Goal: Information Seeking & Learning: Learn about a topic

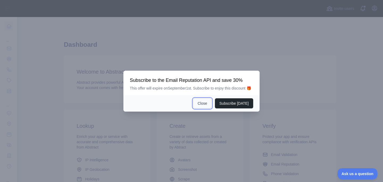
click at [204, 103] on button "Close" at bounding box center [202, 103] width 19 height 10
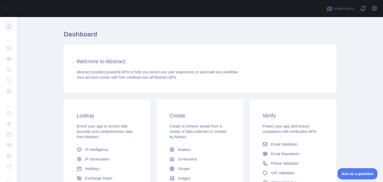
scroll to position [69, 0]
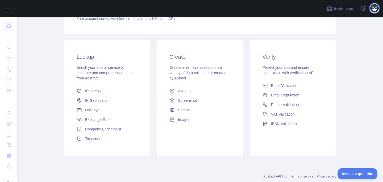
click at [371, 10] on icon "button" at bounding box center [374, 8] width 6 height 6
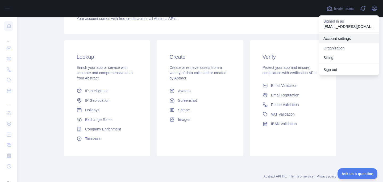
click at [345, 40] on link "Account settings" at bounding box center [349, 39] width 60 height 10
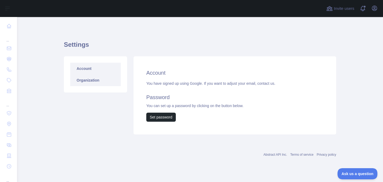
click at [85, 83] on link "Organization" at bounding box center [95, 80] width 51 height 12
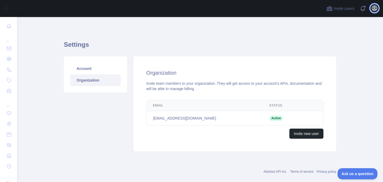
click at [372, 10] on icon "button" at bounding box center [374, 8] width 6 height 6
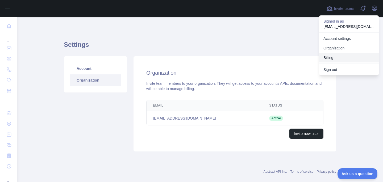
click at [332, 56] on button "Billing" at bounding box center [349, 58] width 60 height 10
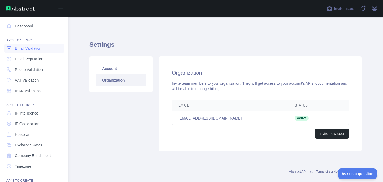
click at [9, 48] on icon at bounding box center [8, 48] width 5 height 5
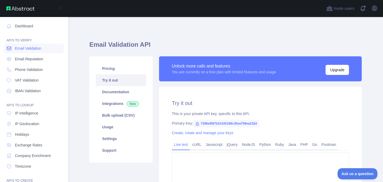
type textarea "**********"
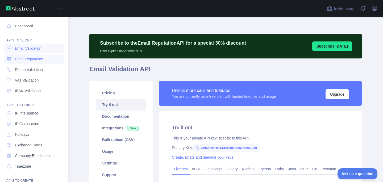
click at [24, 57] on span "Email Reputation" at bounding box center [29, 58] width 28 height 5
click at [31, 67] on span "Phone Validation" at bounding box center [29, 69] width 28 height 5
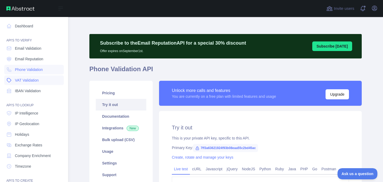
click at [30, 84] on link "VAT Validation" at bounding box center [34, 81] width 60 height 10
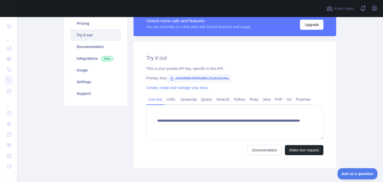
scroll to position [67, 0]
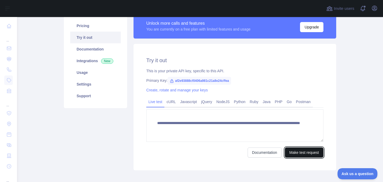
click at [295, 149] on button "Make test request" at bounding box center [304, 153] width 39 height 10
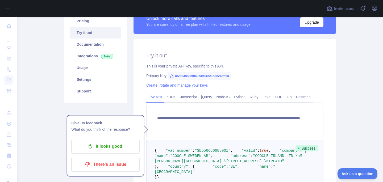
scroll to position [67, 0]
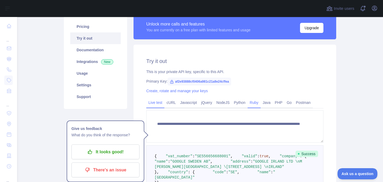
click at [260, 101] on link "Ruby" at bounding box center [254, 102] width 13 height 9
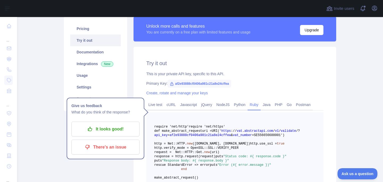
scroll to position [42, 0]
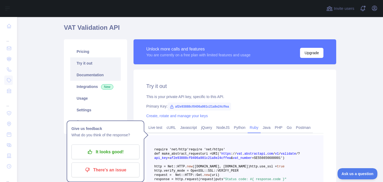
click at [107, 72] on link "Documentation" at bounding box center [95, 75] width 51 height 12
click at [93, 87] on link "Integrations New" at bounding box center [95, 87] width 51 height 12
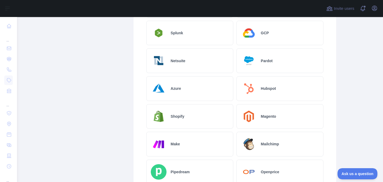
scroll to position [18, 0]
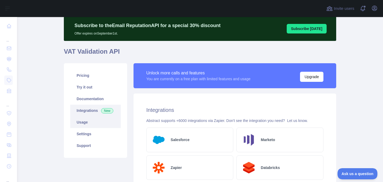
click at [87, 121] on link "Usage" at bounding box center [95, 123] width 51 height 12
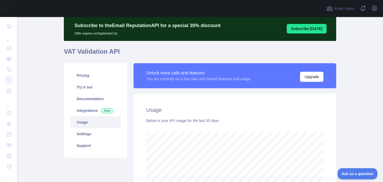
scroll to position [165, 362]
click at [97, 87] on link "Try it out" at bounding box center [95, 87] width 51 height 12
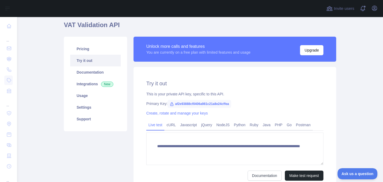
scroll to position [85, 0]
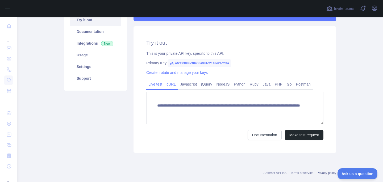
click at [169, 82] on link "cURL" at bounding box center [171, 84] width 14 height 9
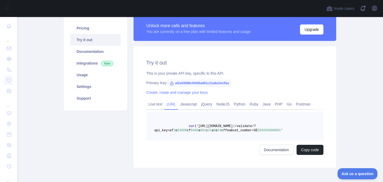
scroll to position [64, 0]
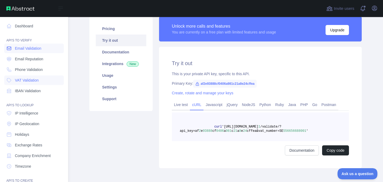
click at [41, 51] on span "Email Validation" at bounding box center [28, 48] width 26 height 5
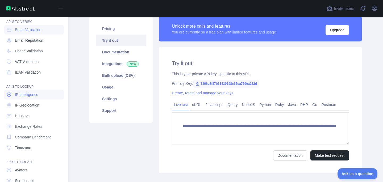
scroll to position [52, 0]
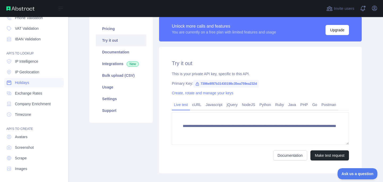
click at [24, 83] on span "Holidays" at bounding box center [22, 82] width 14 height 5
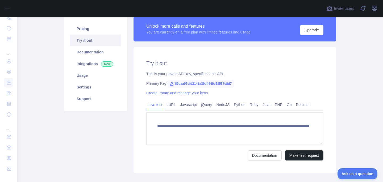
click at [305, 162] on div "**********" at bounding box center [235, 110] width 203 height 127
click at [304, 158] on button "Make test request" at bounding box center [304, 156] width 39 height 10
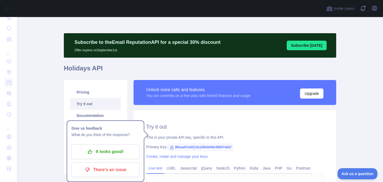
scroll to position [1, 0]
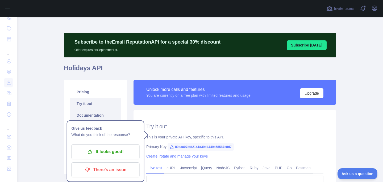
click at [90, 113] on link "Documentation" at bounding box center [95, 116] width 51 height 12
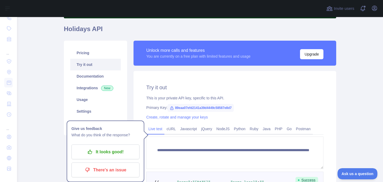
scroll to position [45, 0]
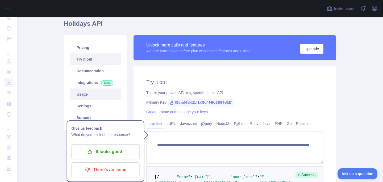
click at [92, 90] on link "Usage" at bounding box center [95, 95] width 51 height 12
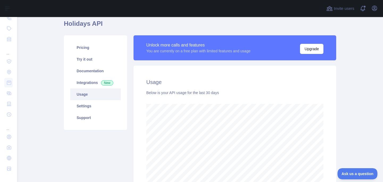
scroll to position [165, 362]
click at [84, 104] on link "Settings" at bounding box center [95, 106] width 51 height 12
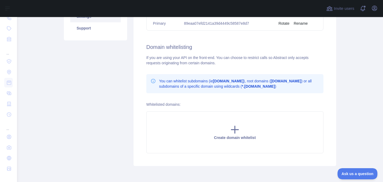
scroll to position [71, 0]
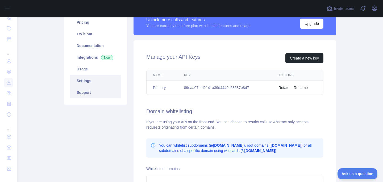
click at [88, 89] on link "Support" at bounding box center [95, 93] width 51 height 12
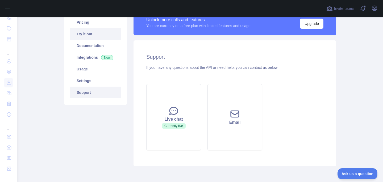
click at [84, 34] on link "Try it out" at bounding box center [95, 34] width 51 height 12
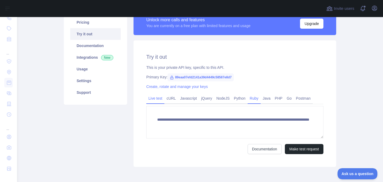
click at [251, 97] on link "Ruby" at bounding box center [254, 98] width 13 height 9
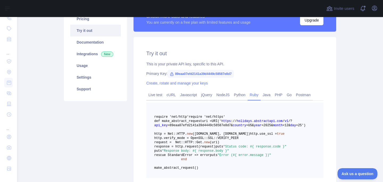
scroll to position [64, 0]
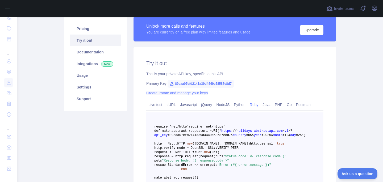
click at [194, 93] on link "Create, rotate and manage your keys" at bounding box center [176, 93] width 61 height 4
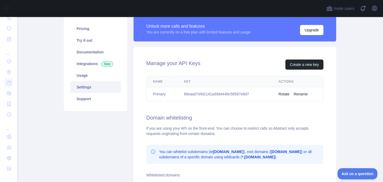
click at [280, 93] on button "Rotate" at bounding box center [284, 94] width 11 height 5
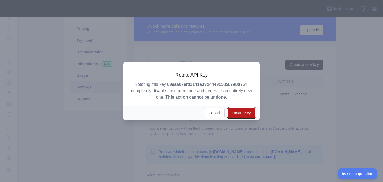
click at [239, 112] on button "Rotate Key" at bounding box center [241, 113] width 27 height 10
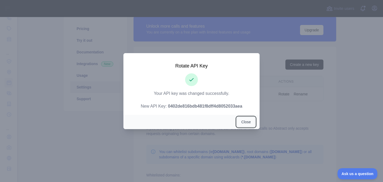
click at [243, 119] on button "Close" at bounding box center [246, 122] width 19 height 10
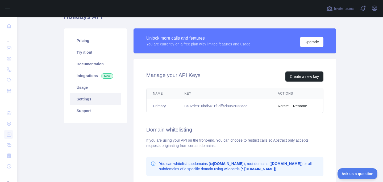
scroll to position [3, 0]
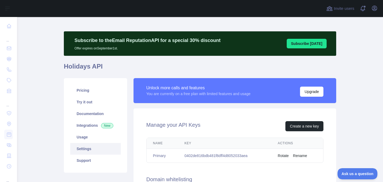
click at [310, 44] on button "Subscribe [DATE]" at bounding box center [307, 44] width 40 height 10
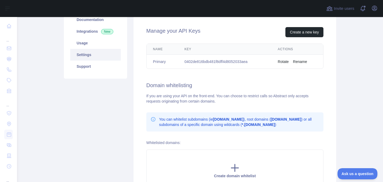
scroll to position [88, 0]
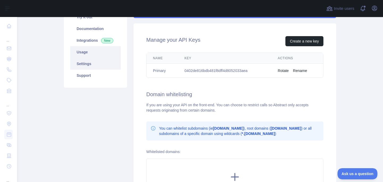
click at [81, 55] on link "Usage" at bounding box center [95, 52] width 51 height 12
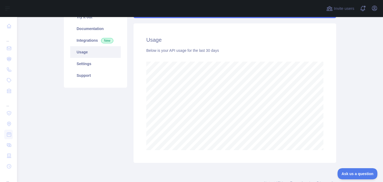
scroll to position [165, 362]
click at [82, 39] on link "Integrations New" at bounding box center [95, 41] width 51 height 12
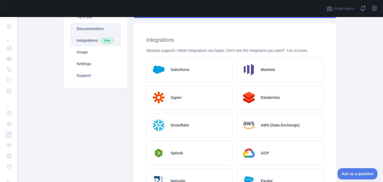
click at [90, 29] on link "Documentation" at bounding box center [95, 29] width 51 height 12
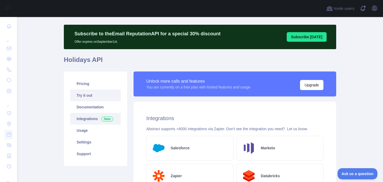
click at [84, 91] on link "Try it out" at bounding box center [95, 96] width 51 height 12
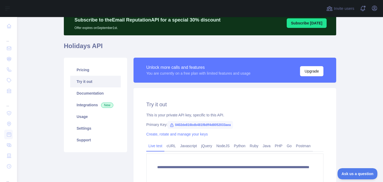
scroll to position [35, 0]
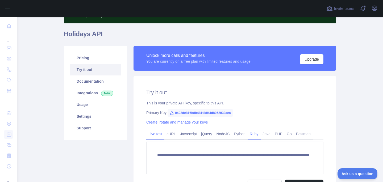
click at [257, 132] on link "Ruby" at bounding box center [254, 134] width 13 height 9
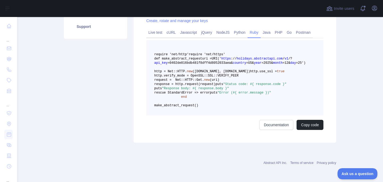
scroll to position [122, 0]
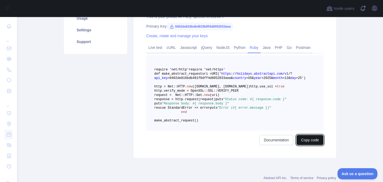
click at [309, 145] on button "Copy code" at bounding box center [310, 140] width 27 height 10
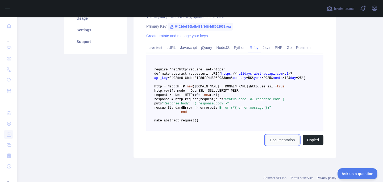
click at [281, 145] on link "Documentation" at bounding box center [282, 140] width 34 height 10
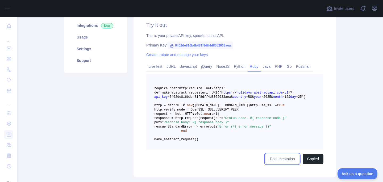
scroll to position [80, 0]
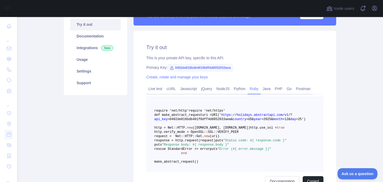
click at [187, 67] on span "0402de816bdb481f8dff4d8052033aea" at bounding box center [200, 68] width 65 height 8
click at [207, 69] on span "0402de816bdb481f8dff4d8052033aea" at bounding box center [200, 68] width 65 height 8
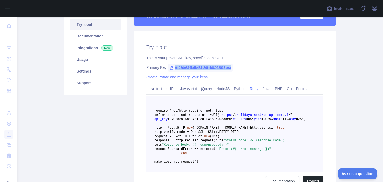
click at [207, 69] on span "0402de816bdb481f8dff4d8052033aea" at bounding box center [200, 68] width 65 height 8
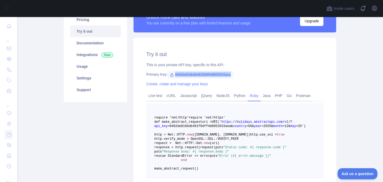
scroll to position [73, 0]
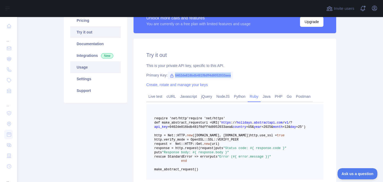
click at [91, 61] on link "Usage" at bounding box center [95, 67] width 51 height 12
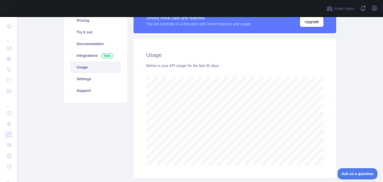
scroll to position [165, 362]
click at [92, 57] on link "Integrations New" at bounding box center [95, 56] width 51 height 12
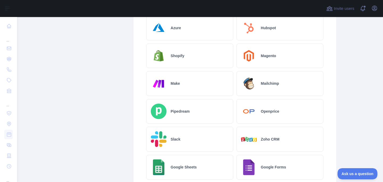
scroll to position [198, 0]
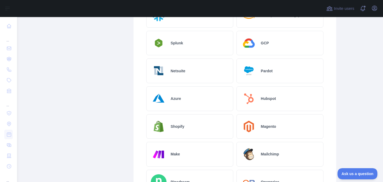
click at [193, 103] on div "Azure" at bounding box center [189, 98] width 87 height 25
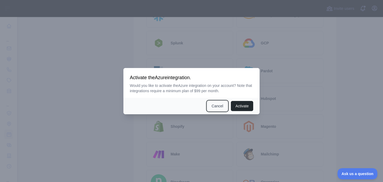
click at [215, 105] on button "Cancel" at bounding box center [217, 106] width 21 height 10
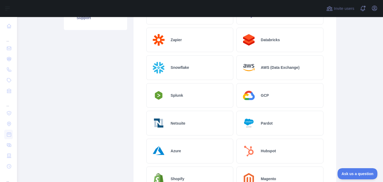
scroll to position [109, 0]
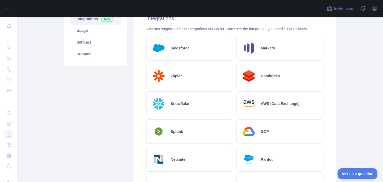
click at [186, 49] on h2 "Salesforce" at bounding box center [180, 47] width 19 height 5
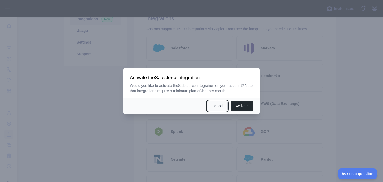
click at [214, 105] on button "Cancel" at bounding box center [217, 106] width 21 height 10
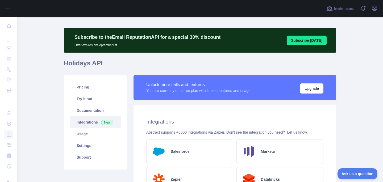
scroll to position [0, 0]
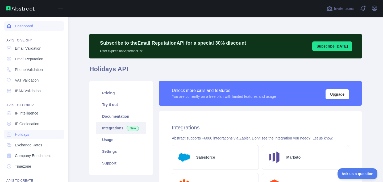
click at [25, 22] on link "Dashboard" at bounding box center [34, 26] width 60 height 10
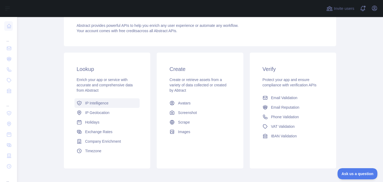
scroll to position [107, 0]
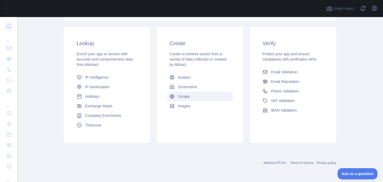
click at [177, 101] on link "Scrape" at bounding box center [199, 97] width 65 height 10
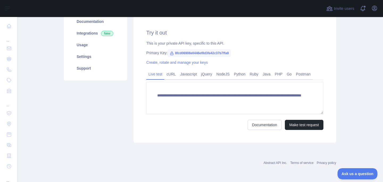
scroll to position [95, 0]
click at [248, 75] on link "Python" at bounding box center [240, 74] width 16 height 9
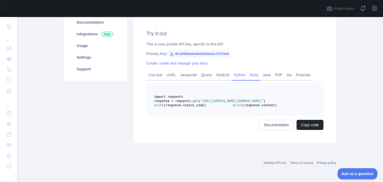
click at [256, 75] on link "Ruby" at bounding box center [254, 75] width 13 height 9
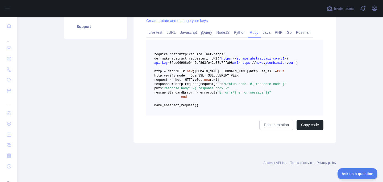
scroll to position [0, 0]
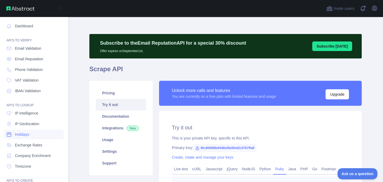
click at [9, 133] on icon at bounding box center [8, 134] width 5 height 5
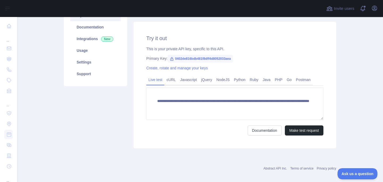
scroll to position [90, 0]
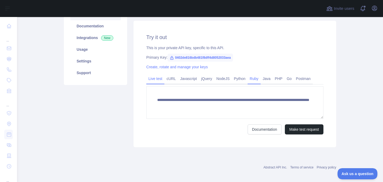
click at [254, 78] on link "Ruby" at bounding box center [254, 78] width 13 height 9
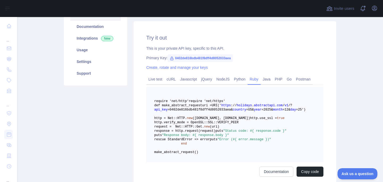
scroll to position [171, 0]
